Goal: Navigation & Orientation: Find specific page/section

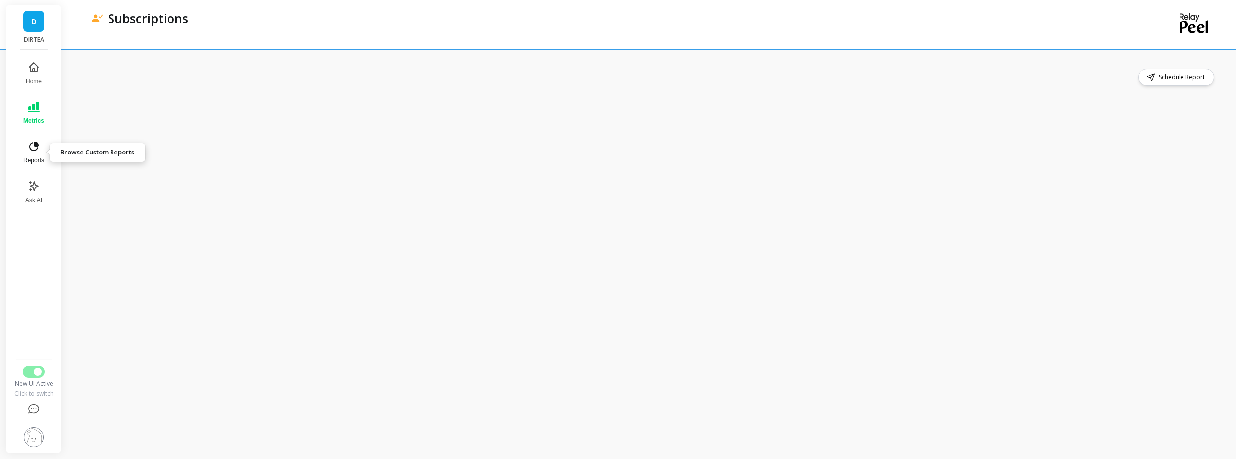
click at [35, 150] on icon at bounding box center [33, 146] width 9 height 9
